Goal: Task Accomplishment & Management: Manage account settings

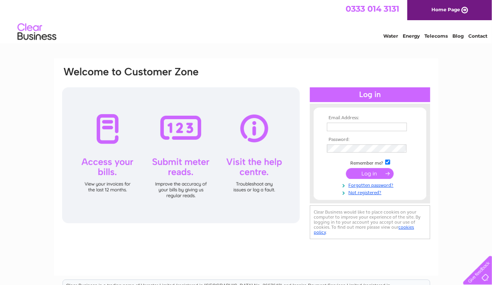
click at [366, 128] on input "text" at bounding box center [367, 127] width 80 height 9
type input "[EMAIL_ADDRESS][DOMAIN_NAME]"
click at [362, 175] on input "submit" at bounding box center [370, 174] width 48 height 11
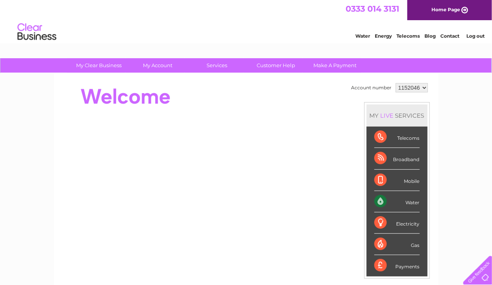
click at [405, 203] on div "Water" at bounding box center [396, 201] width 45 height 21
click at [376, 201] on div "Water" at bounding box center [396, 201] width 45 height 21
click at [378, 199] on div "Water" at bounding box center [396, 201] width 45 height 21
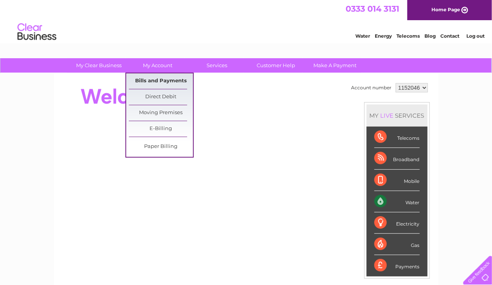
click at [158, 78] on link "Bills and Payments" at bounding box center [161, 81] width 64 height 16
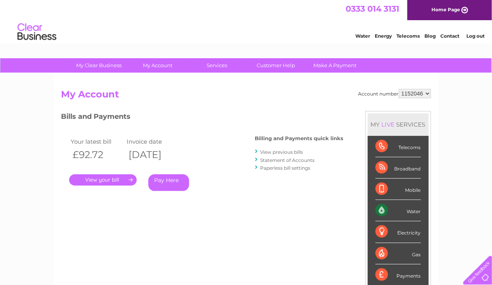
click at [116, 179] on link "." at bounding box center [103, 179] width 68 height 11
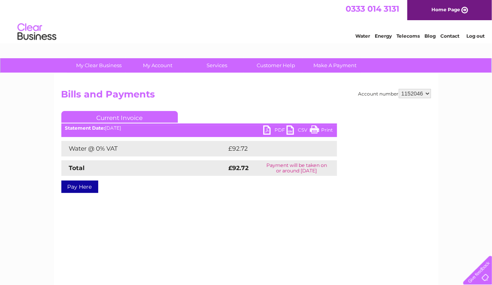
click at [270, 127] on link "PDF" at bounding box center [274, 130] width 23 height 11
